Goal: Transaction & Acquisition: Purchase product/service

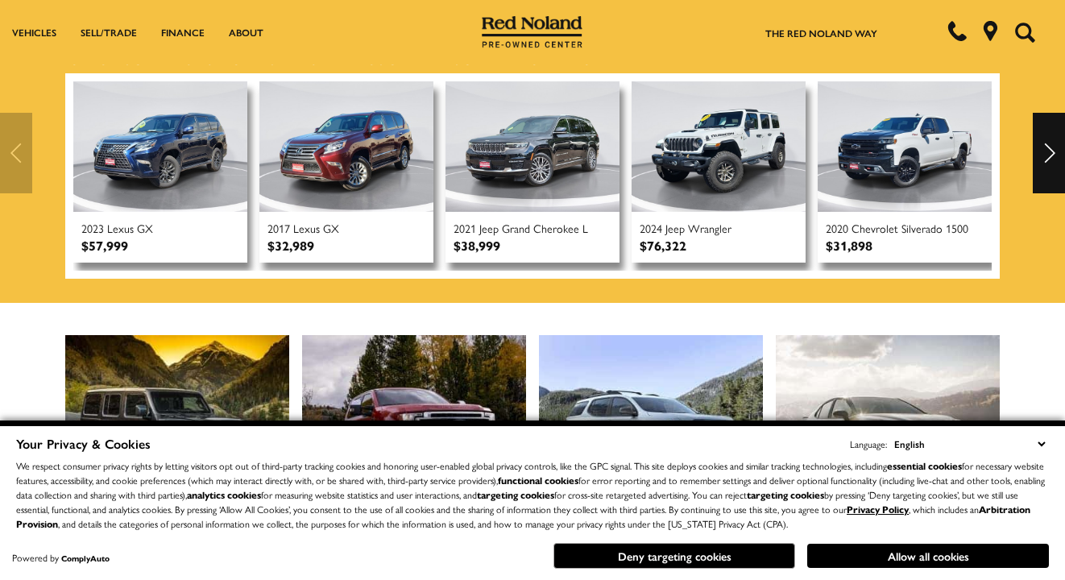
scroll to position [451, 0]
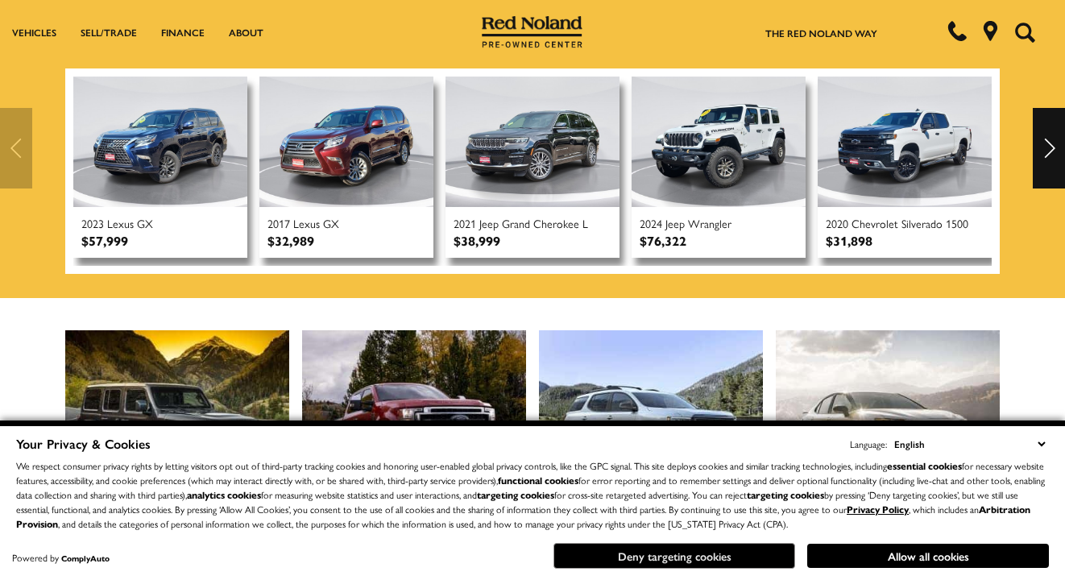
click at [758, 557] on button "Deny targeting cookies" at bounding box center [674, 556] width 242 height 26
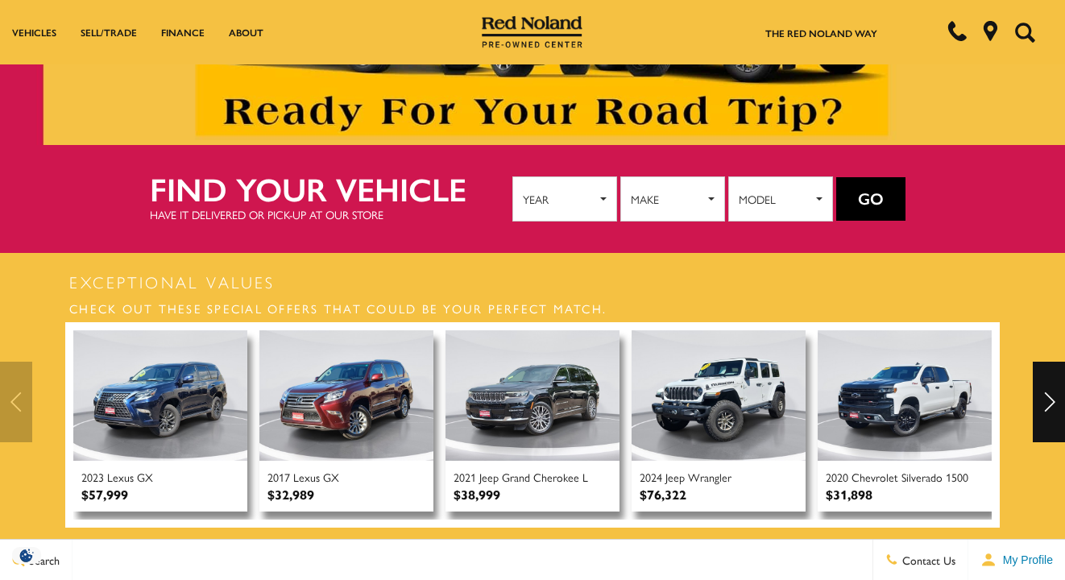
scroll to position [176, 0]
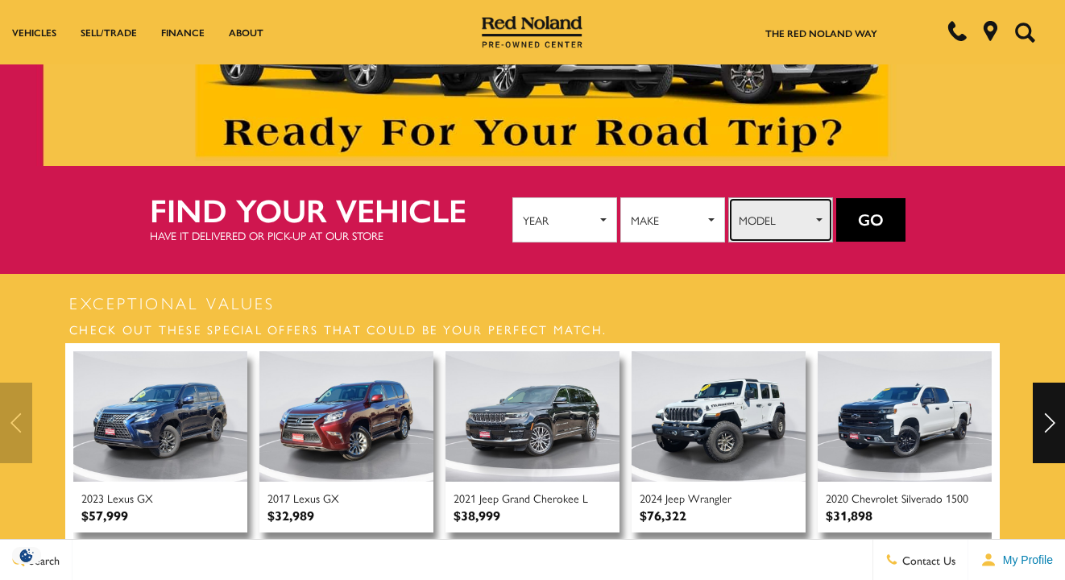
click at [762, 225] on span "Model" at bounding box center [774, 220] width 73 height 24
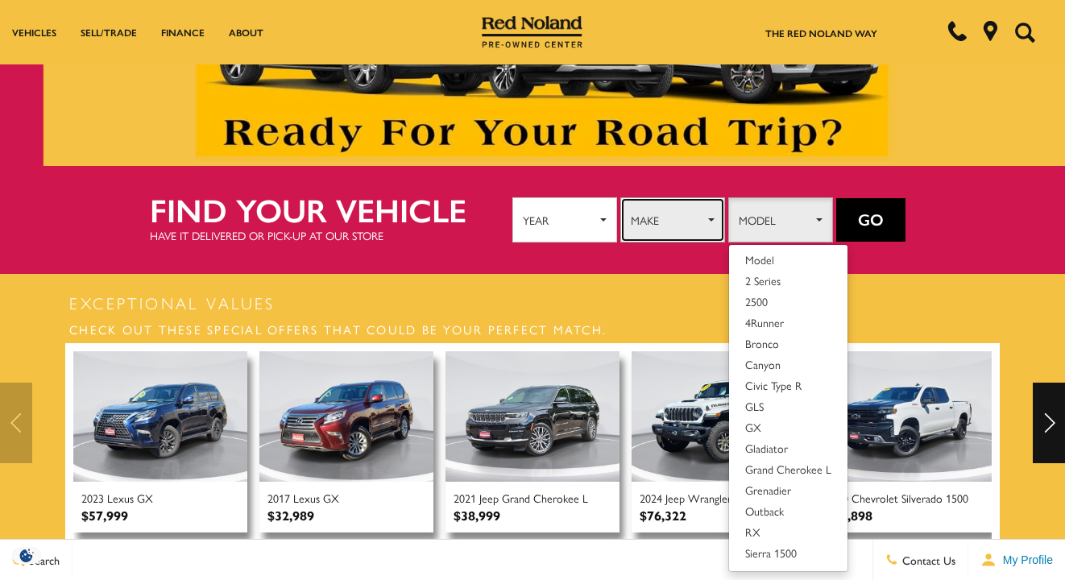
click at [706, 225] on button "Make" at bounding box center [672, 219] width 105 height 45
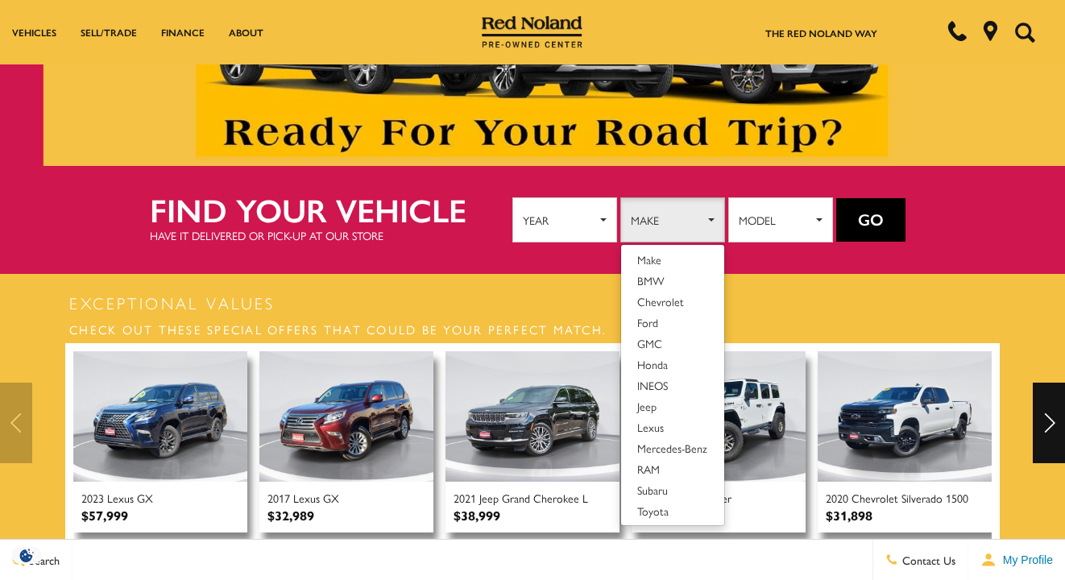
click at [416, 248] on div "Find your vehicle Have it delivered or pick-up at our store Year Year 2025 2024…" at bounding box center [532, 220] width 1065 height 108
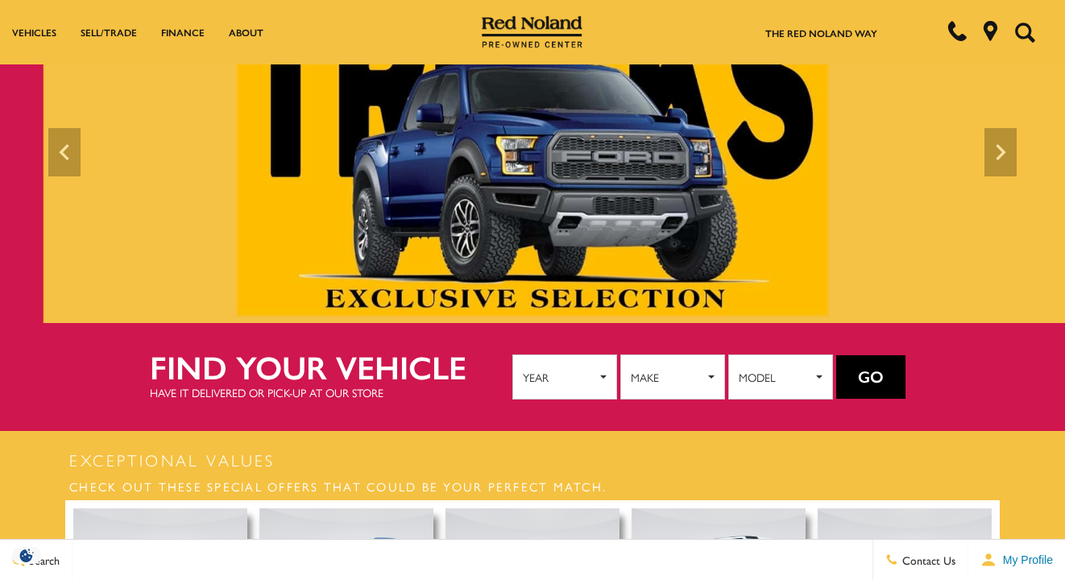
scroll to position [0, 0]
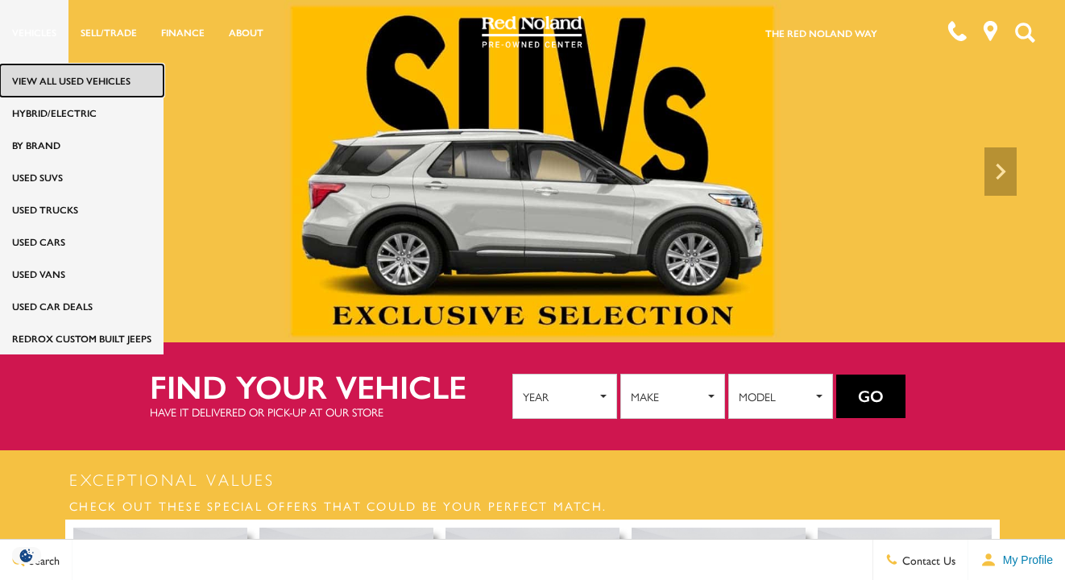
click at [48, 85] on link "View All Used Vehicles" at bounding box center [81, 80] width 163 height 32
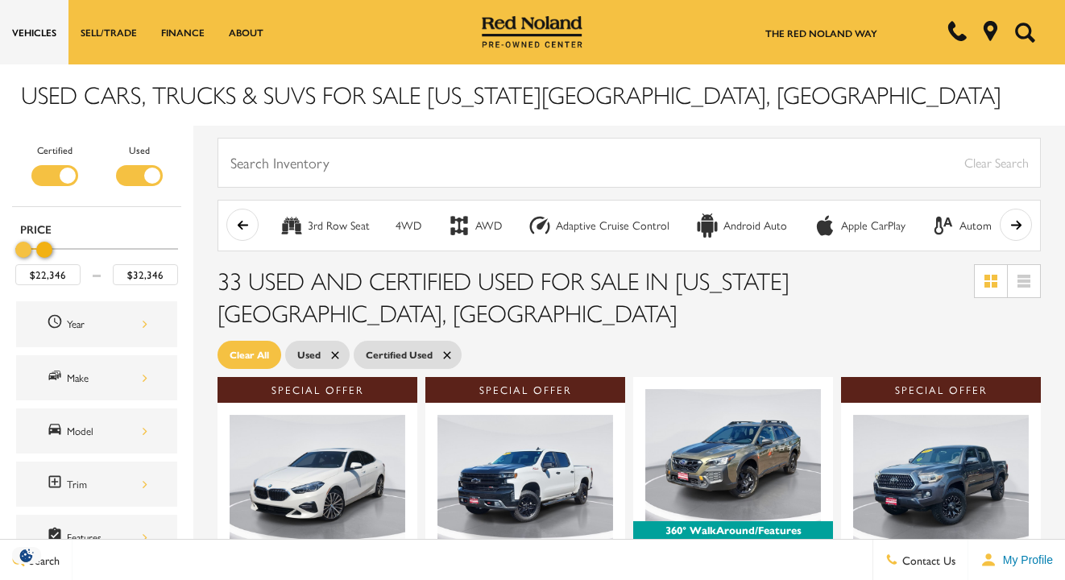
drag, startPoint x: 172, startPoint y: 244, endPoint x: 48, endPoint y: 246, distance: 124.8
click at [48, 246] on div "Maximum Price" at bounding box center [44, 250] width 16 height 16
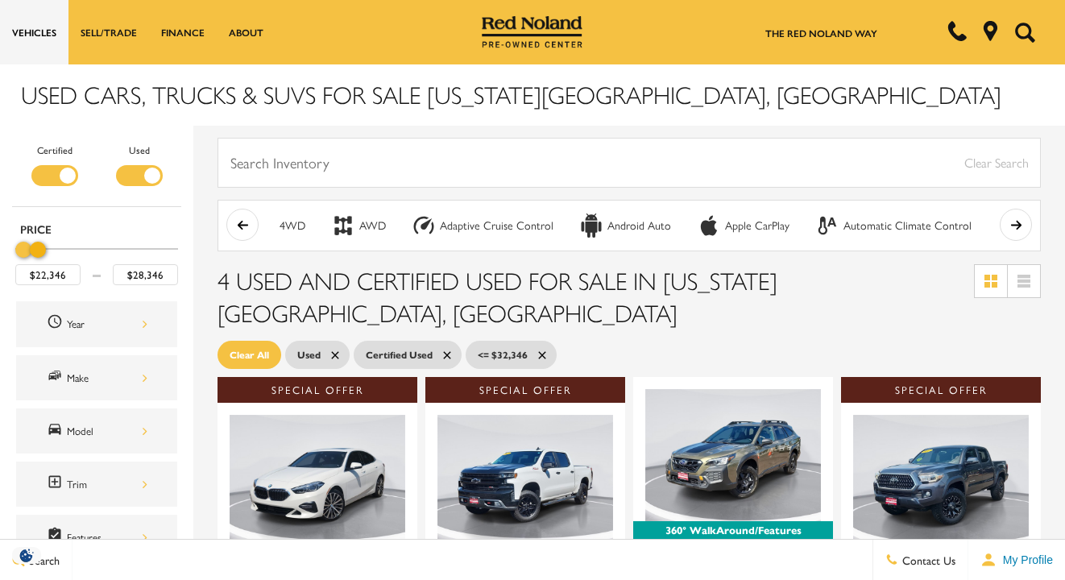
type input "$27,846"
drag, startPoint x: 48, startPoint y: 247, endPoint x: 38, endPoint y: 247, distance: 9.7
click at [38, 247] on div "Maximum Price" at bounding box center [35, 250] width 16 height 16
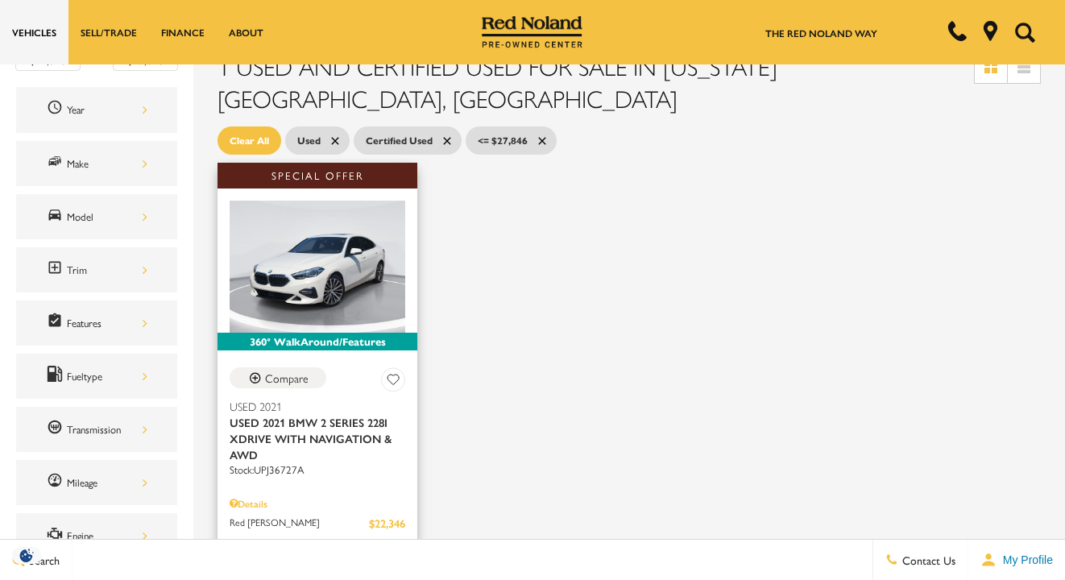
scroll to position [131, 0]
